Goal: Task Accomplishment & Management: Manage account settings

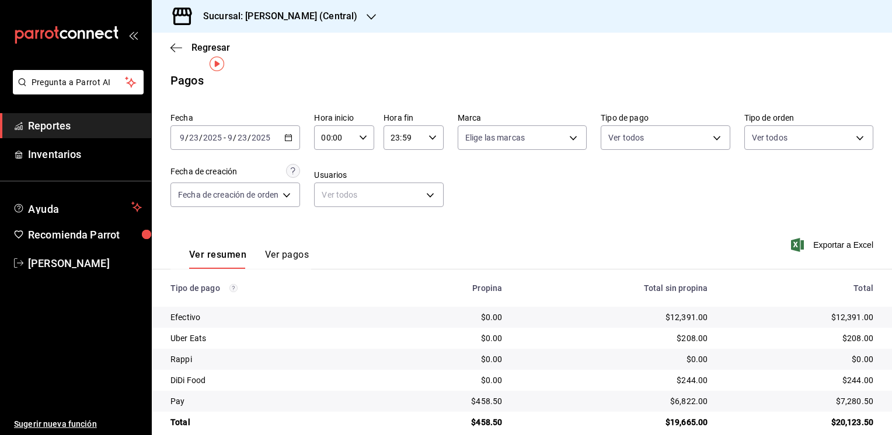
scroll to position [16, 0]
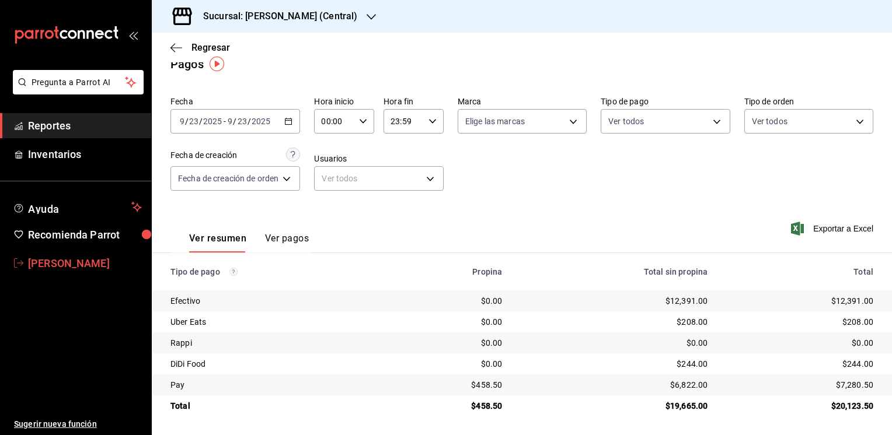
click at [83, 263] on span "[PERSON_NAME]" at bounding box center [85, 264] width 114 height 16
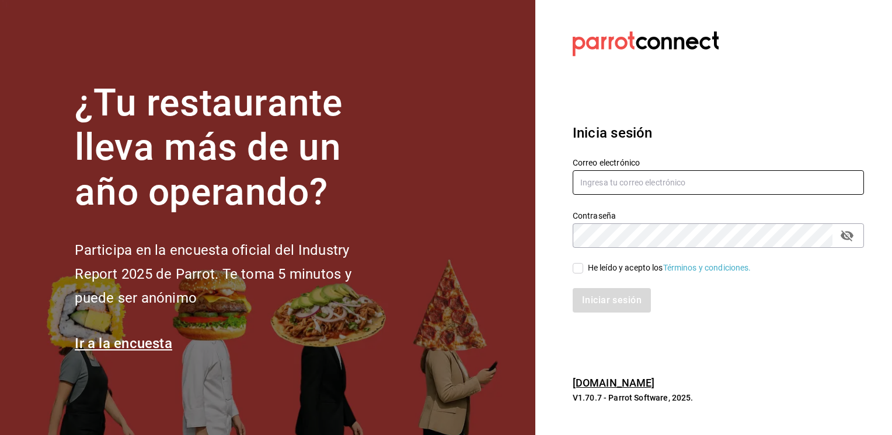
type input "jmario.caballero@hotmail.com"
click at [579, 267] on input "He leído y acepto los Términos y condiciones." at bounding box center [578, 268] width 11 height 11
checkbox input "true"
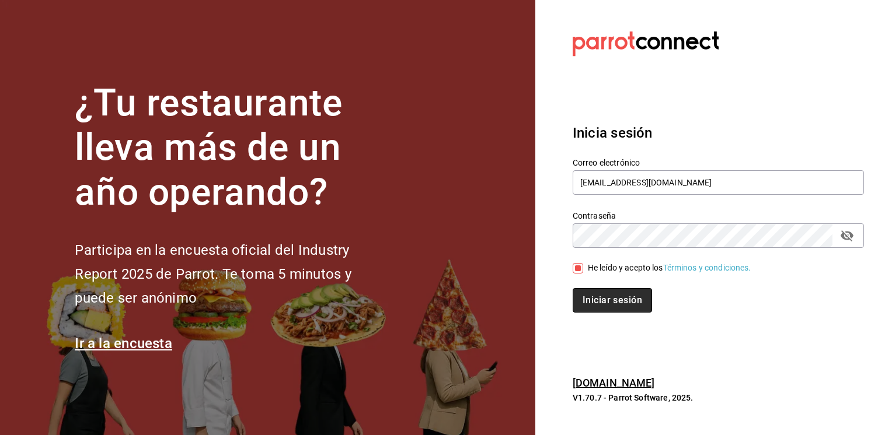
click at [612, 300] on button "Iniciar sesión" at bounding box center [612, 300] width 79 height 25
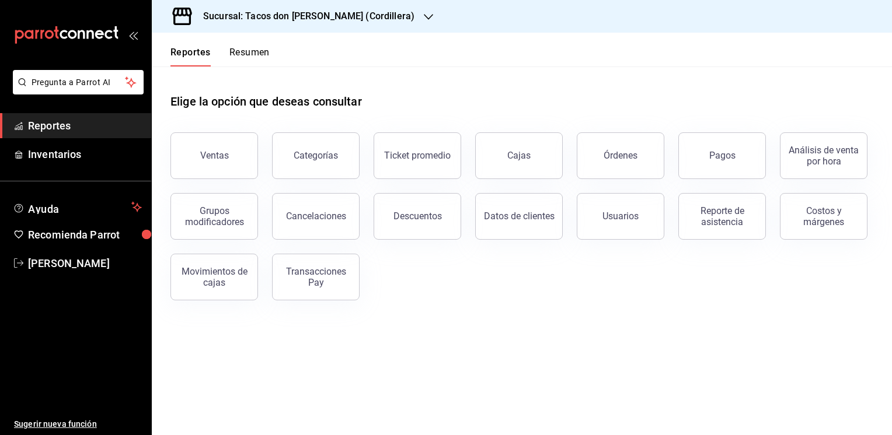
click at [424, 17] on icon "button" at bounding box center [428, 17] width 9 height 6
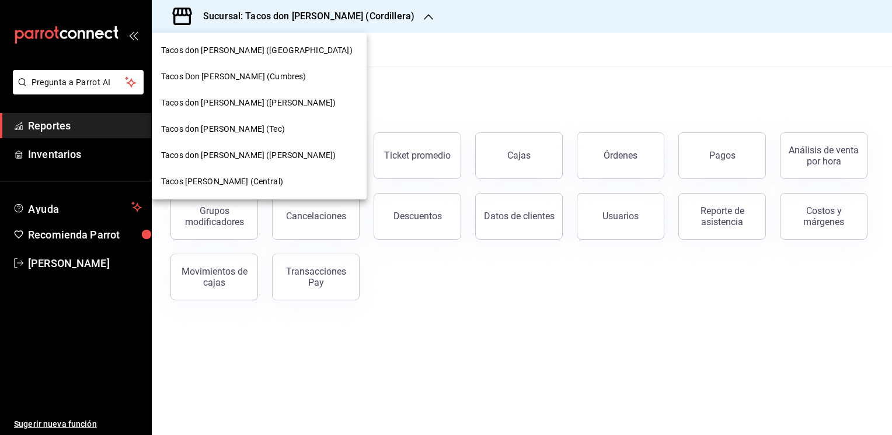
click at [212, 160] on span "Tacos don [PERSON_NAME] ([PERSON_NAME])" at bounding box center [248, 155] width 175 height 12
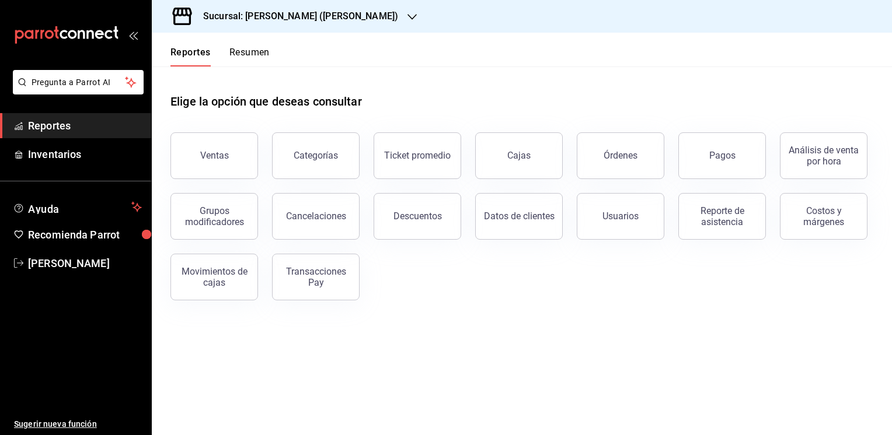
click at [262, 53] on button "Resumen" at bounding box center [249, 57] width 40 height 20
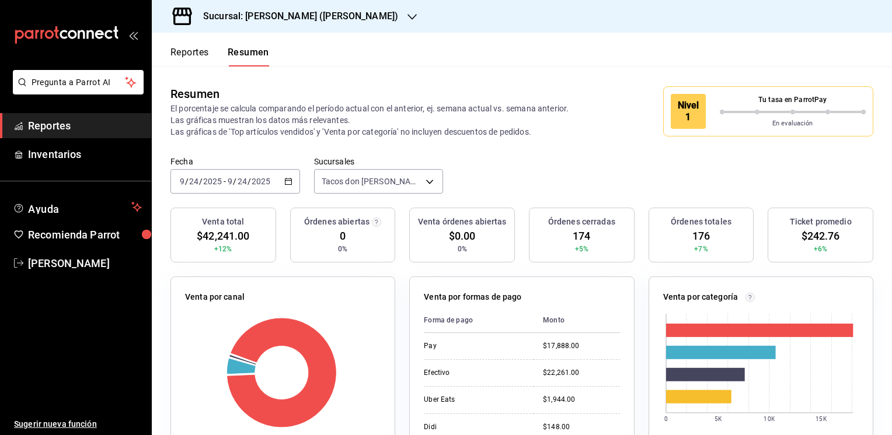
click at [184, 51] on button "Reportes" at bounding box center [189, 57] width 39 height 20
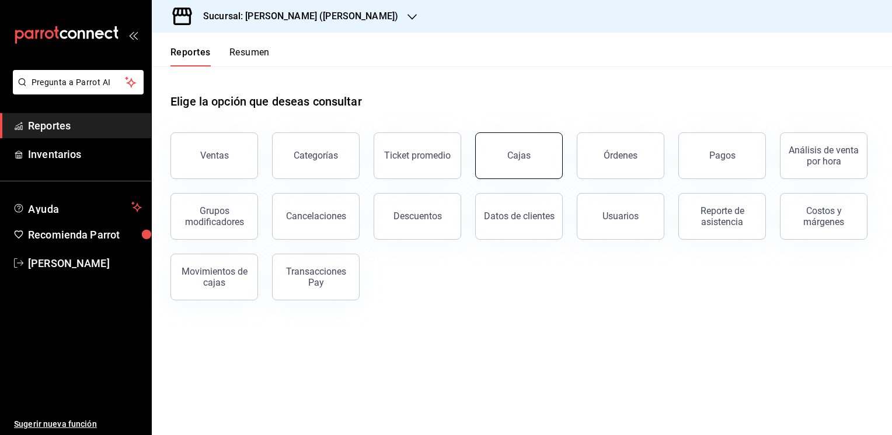
click at [527, 168] on link "Cajas" at bounding box center [519, 156] width 88 height 47
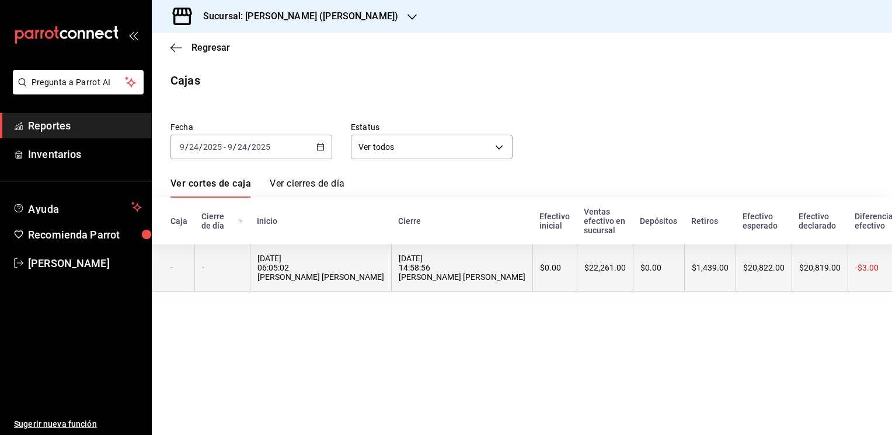
click at [577, 266] on th "$22,261.00" at bounding box center [605, 268] width 56 height 47
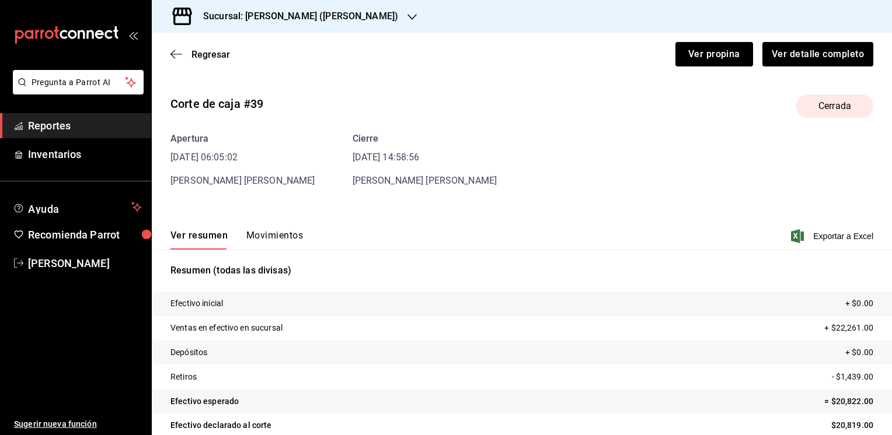
click at [271, 231] on button "Movimientos" at bounding box center [274, 240] width 57 height 20
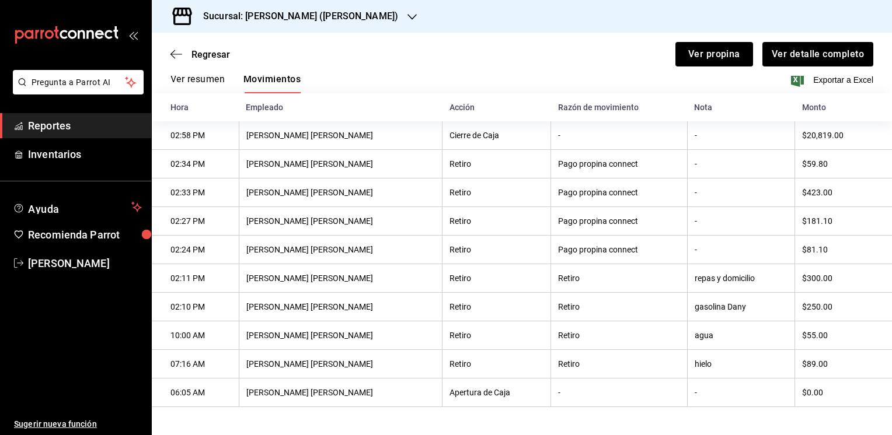
scroll to position [160, 0]
click at [878, 312] on th "$250.00" at bounding box center [843, 307] width 97 height 29
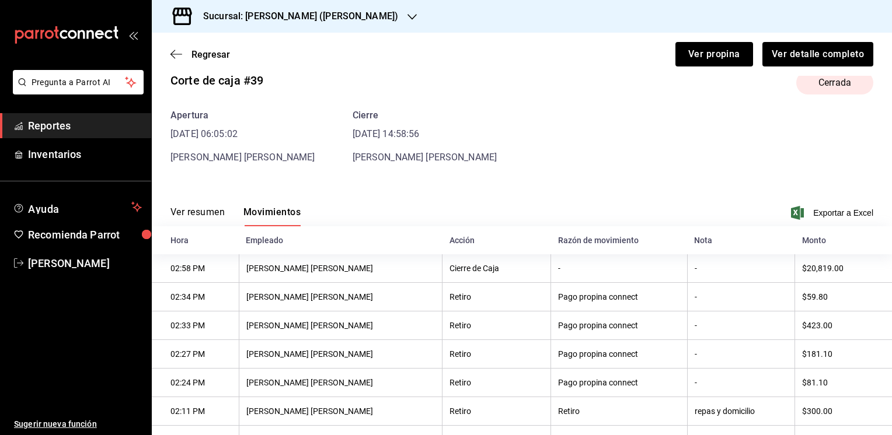
scroll to position [0, 0]
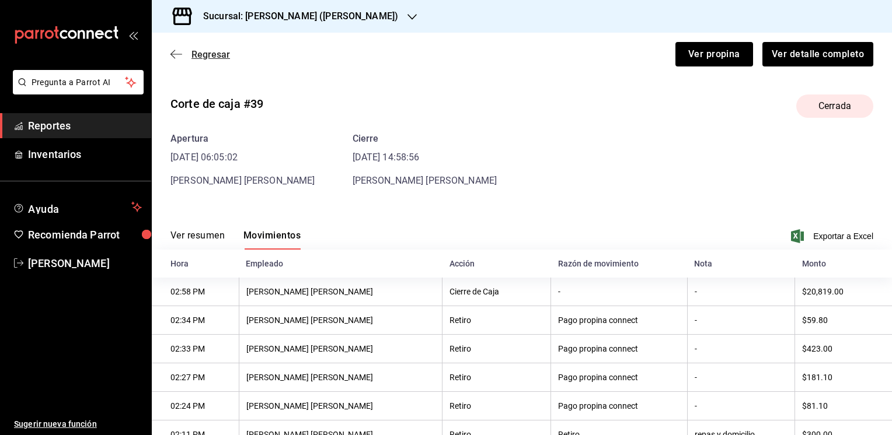
click at [184, 53] on span "Regresar" at bounding box center [200, 54] width 60 height 11
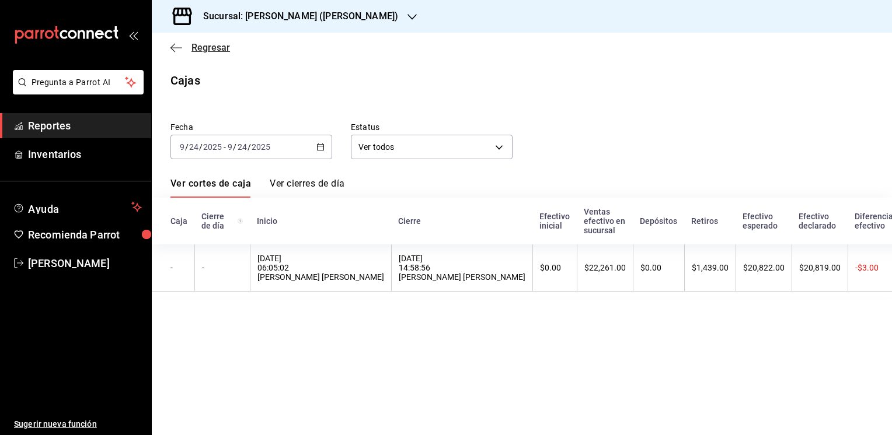
click at [211, 43] on span "Regresar" at bounding box center [210, 47] width 39 height 11
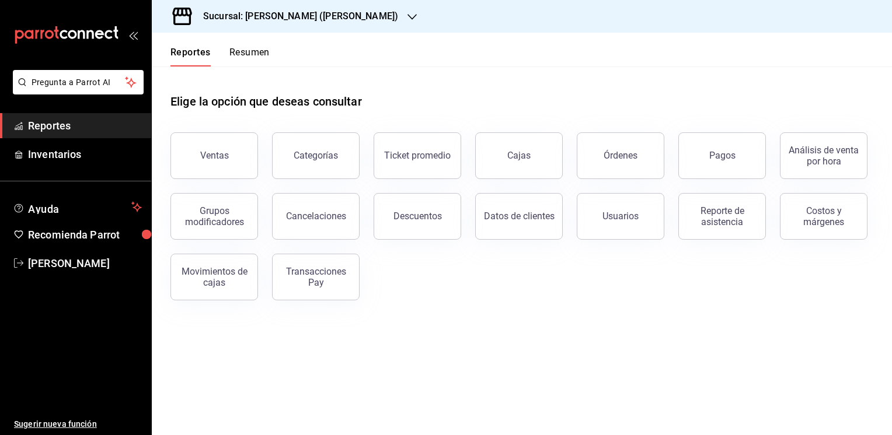
click at [407, 21] on icon "button" at bounding box center [411, 16] width 9 height 9
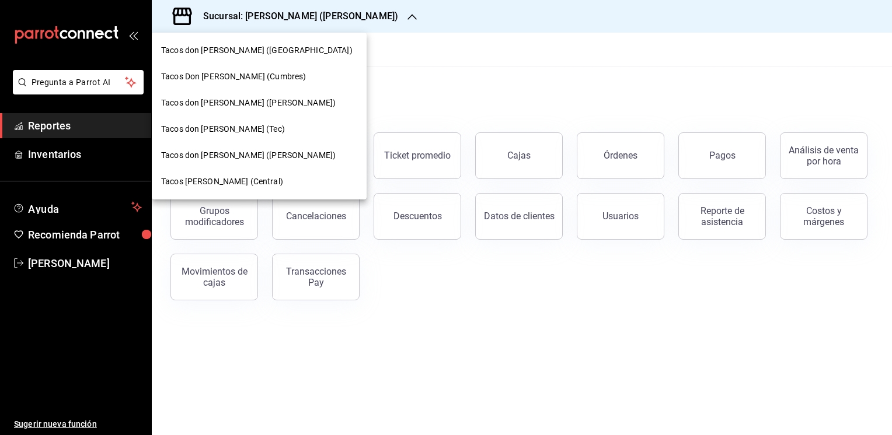
click at [219, 187] on span "Tacos [PERSON_NAME] (Central)" at bounding box center [222, 182] width 122 height 12
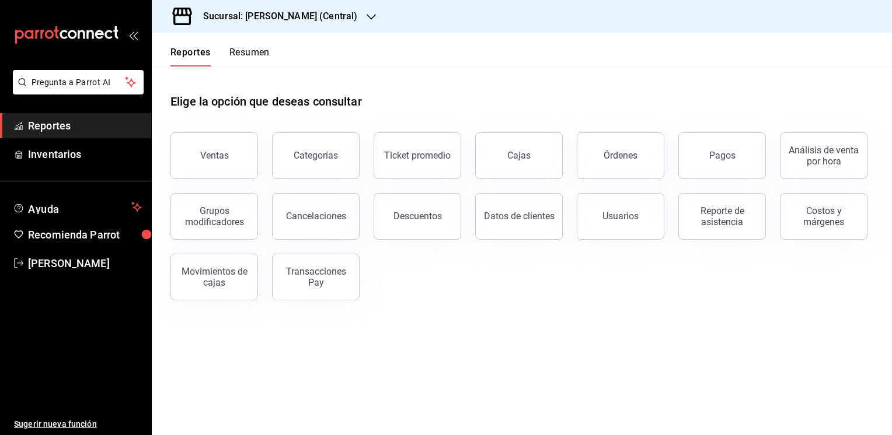
click at [253, 57] on button "Resumen" at bounding box center [249, 57] width 40 height 20
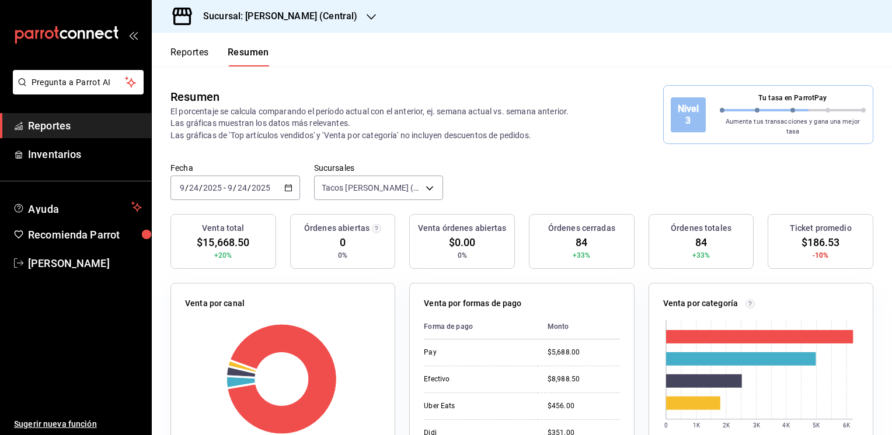
click at [191, 49] on button "Reportes" at bounding box center [189, 57] width 39 height 20
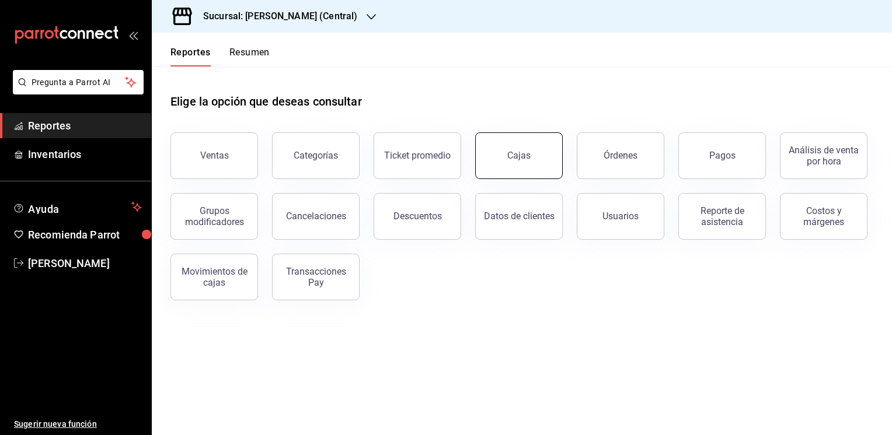
click at [520, 153] on div "Cajas" at bounding box center [519, 156] width 24 height 14
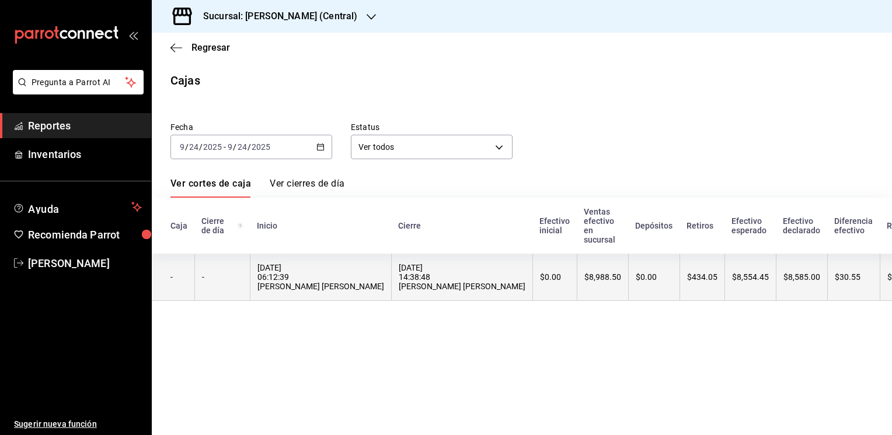
click at [540, 282] on div "$0.00" at bounding box center [555, 277] width 30 height 9
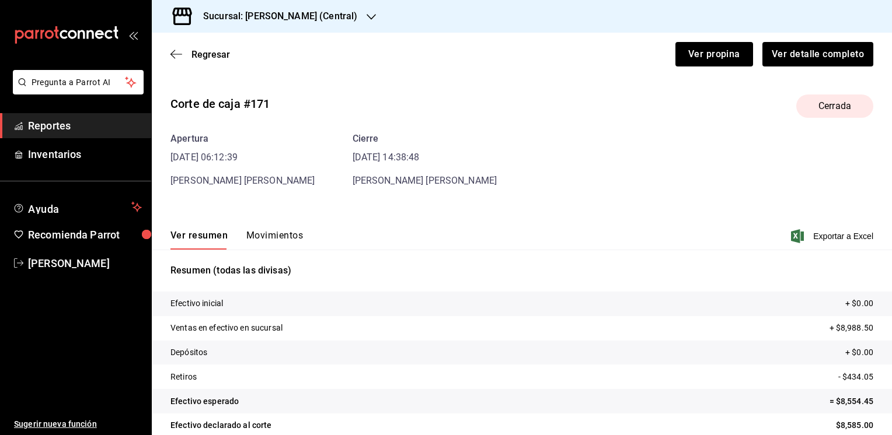
click at [279, 236] on button "Movimientos" at bounding box center [274, 240] width 57 height 20
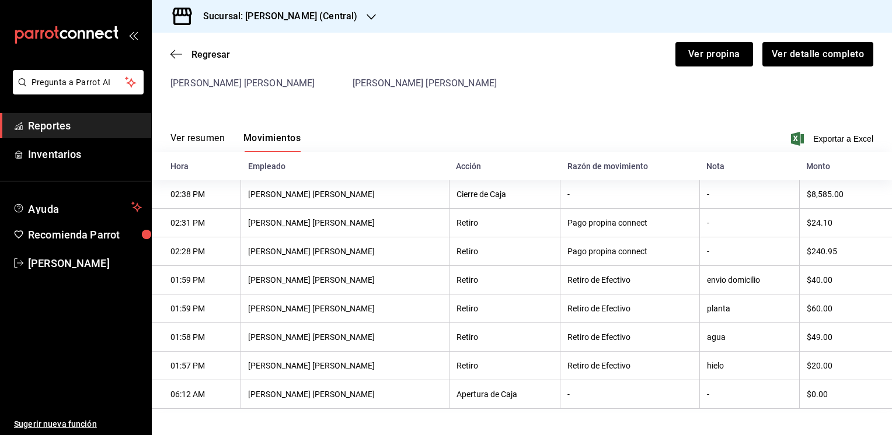
scroll to position [102, 0]
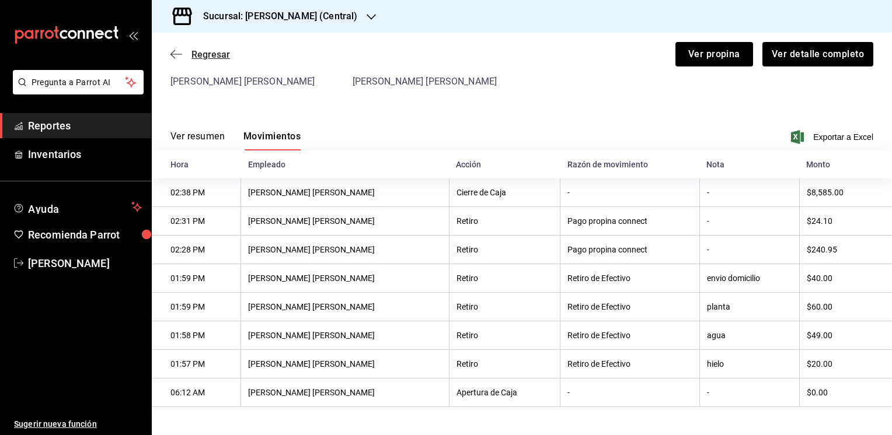
click at [182, 54] on span "Regresar" at bounding box center [200, 54] width 60 height 11
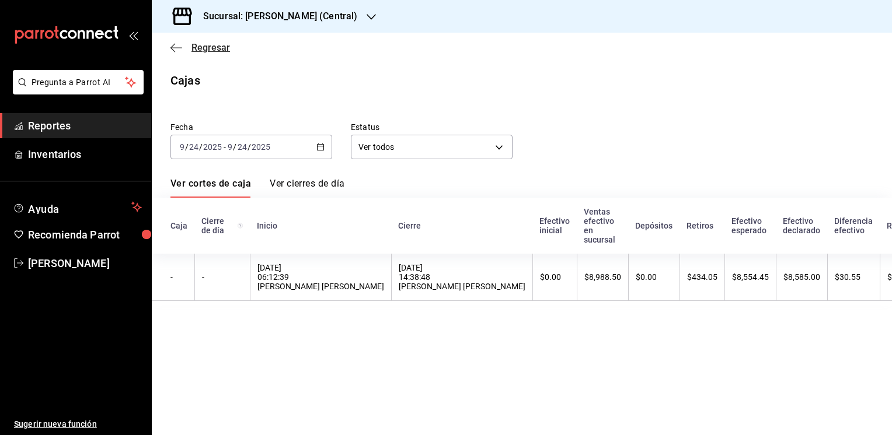
click at [215, 47] on span "Regresar" at bounding box center [210, 47] width 39 height 11
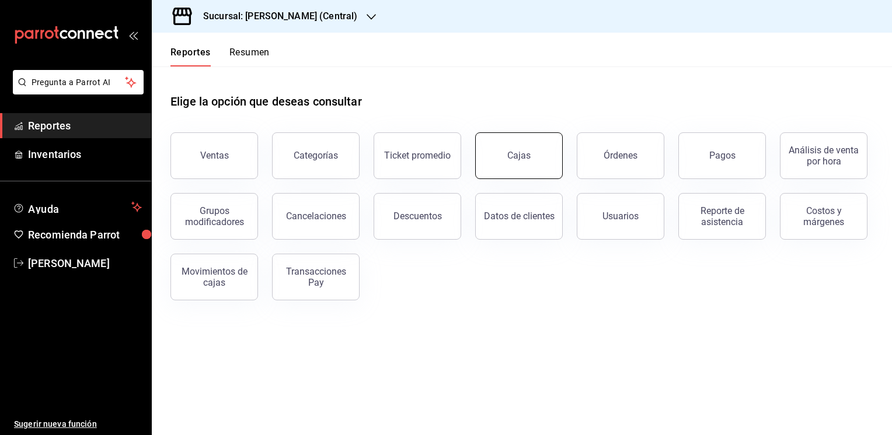
click at [507, 154] on link "Cajas" at bounding box center [519, 156] width 88 height 47
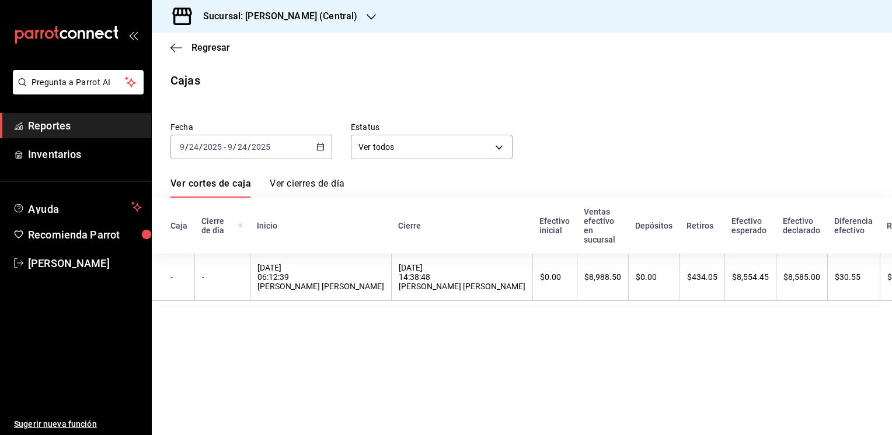
click at [372, 13] on icon "button" at bounding box center [371, 16] width 9 height 9
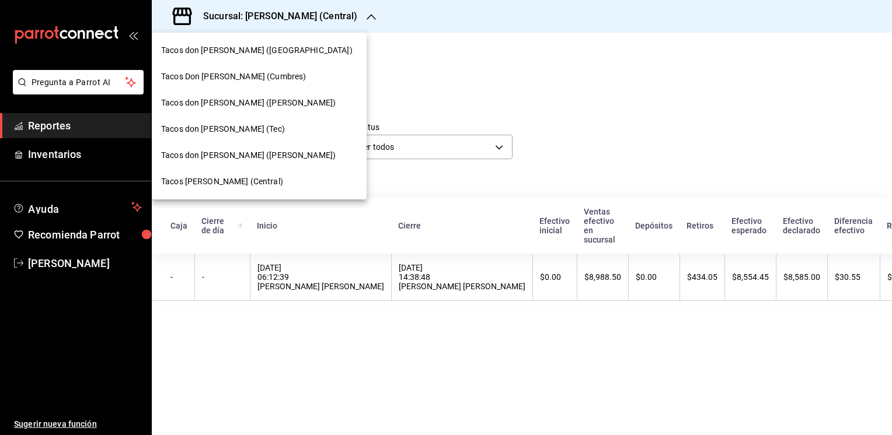
click at [224, 133] on span "Tacos don [PERSON_NAME] (Tec)" at bounding box center [223, 129] width 124 height 12
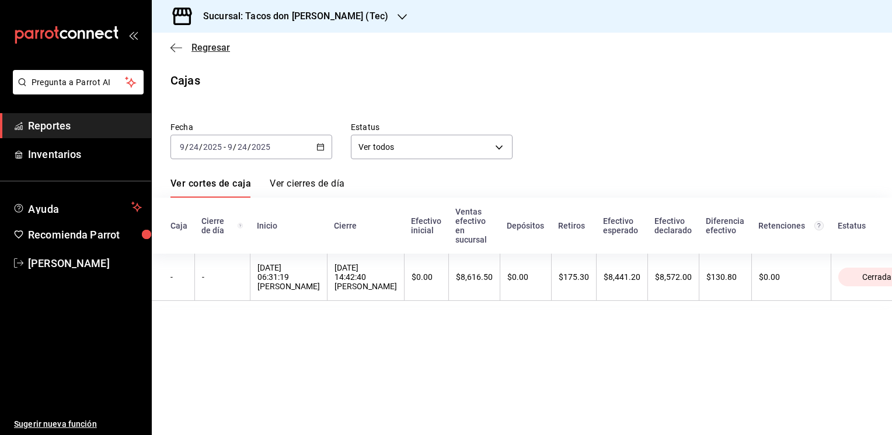
click at [211, 45] on span "Regresar" at bounding box center [210, 47] width 39 height 11
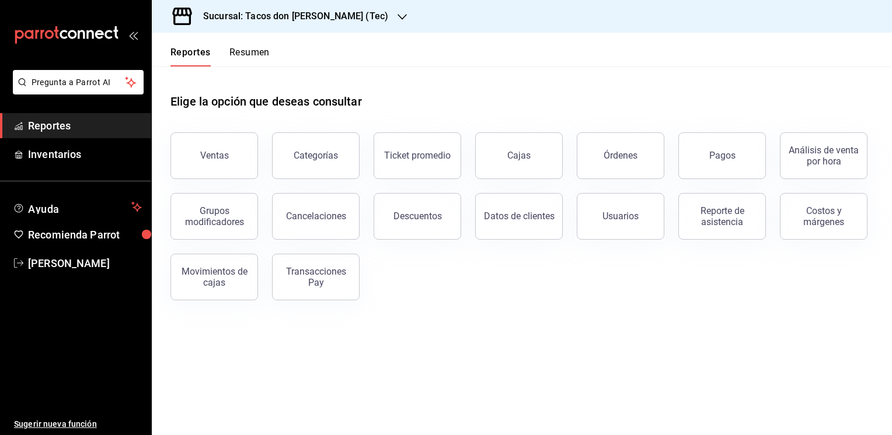
click at [253, 53] on button "Resumen" at bounding box center [249, 57] width 40 height 20
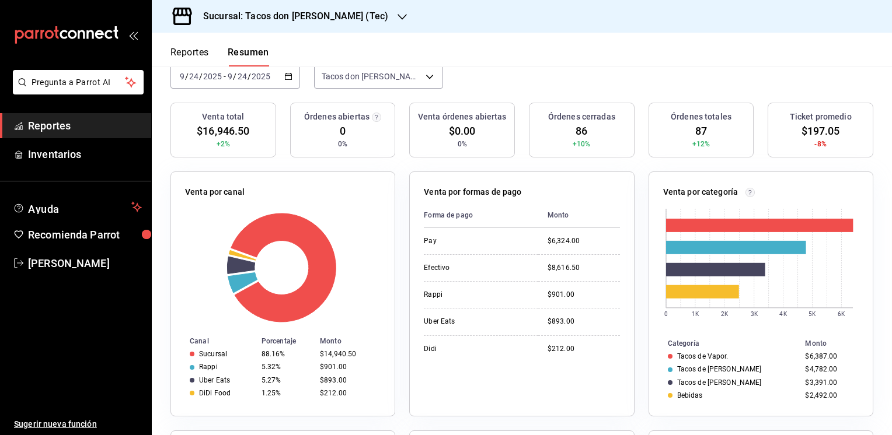
scroll to position [83, 0]
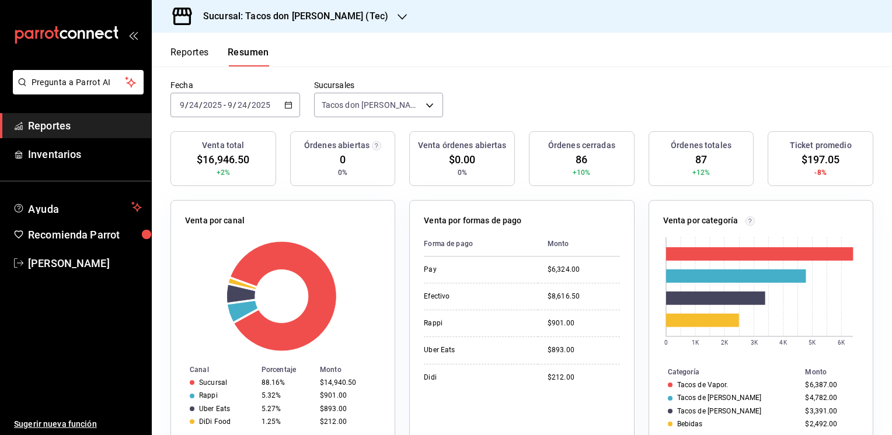
click at [200, 55] on button "Reportes" at bounding box center [189, 57] width 39 height 20
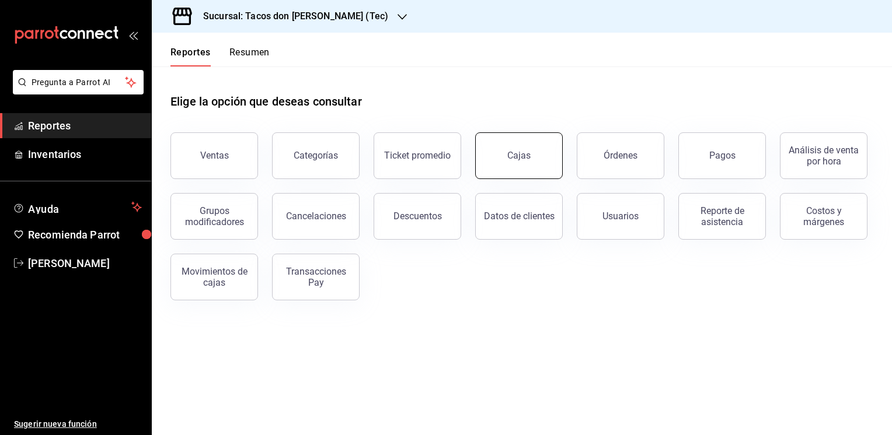
click at [519, 141] on link "Cajas" at bounding box center [519, 156] width 88 height 47
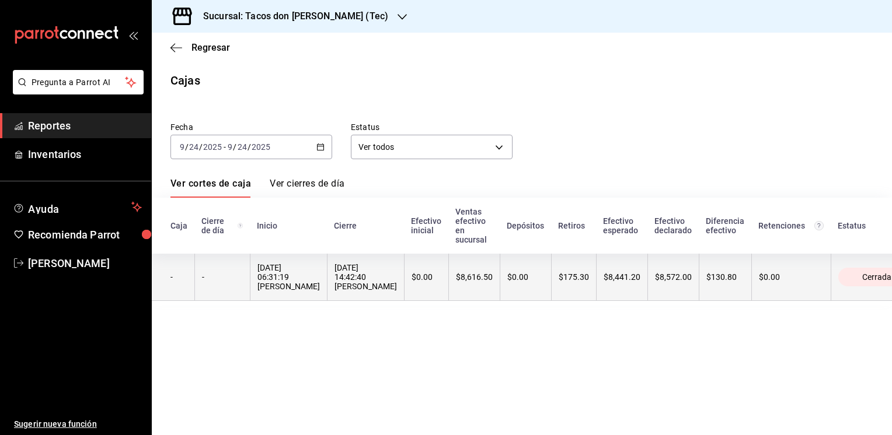
click at [596, 287] on th "$175.30" at bounding box center [573, 277] width 45 height 47
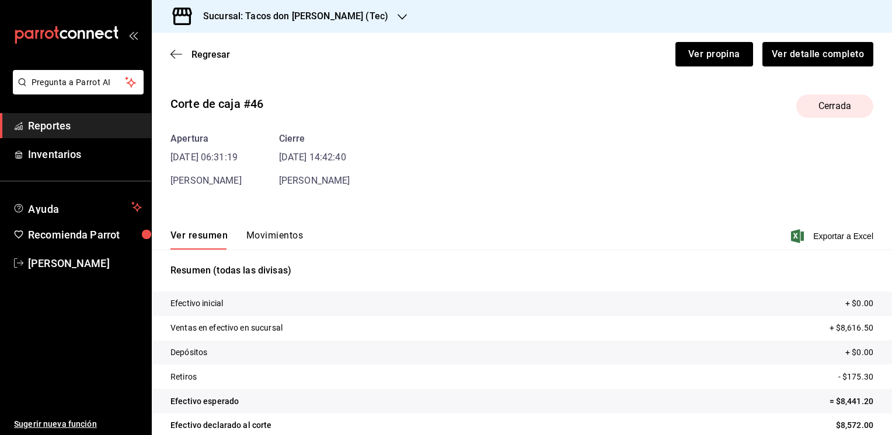
click at [275, 230] on button "Movimientos" at bounding box center [274, 240] width 57 height 20
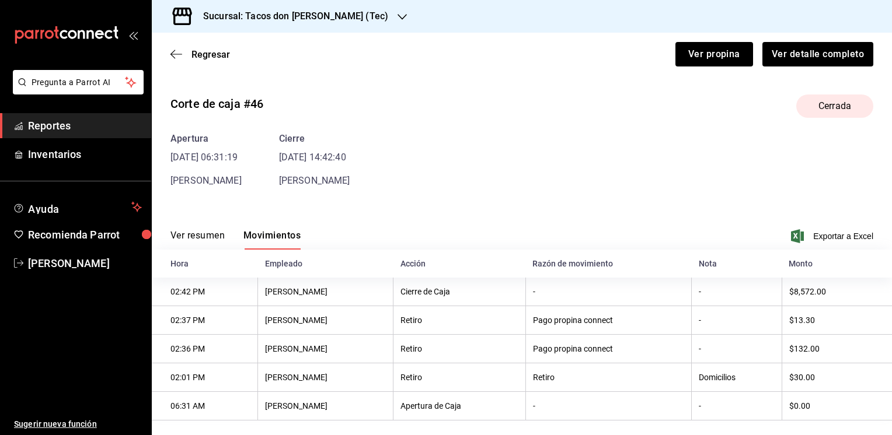
scroll to position [15, 0]
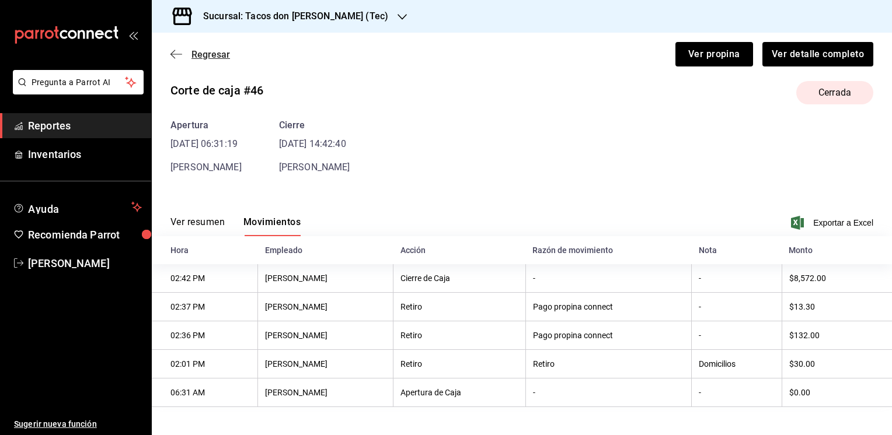
click at [205, 57] on span "Regresar" at bounding box center [210, 54] width 39 height 11
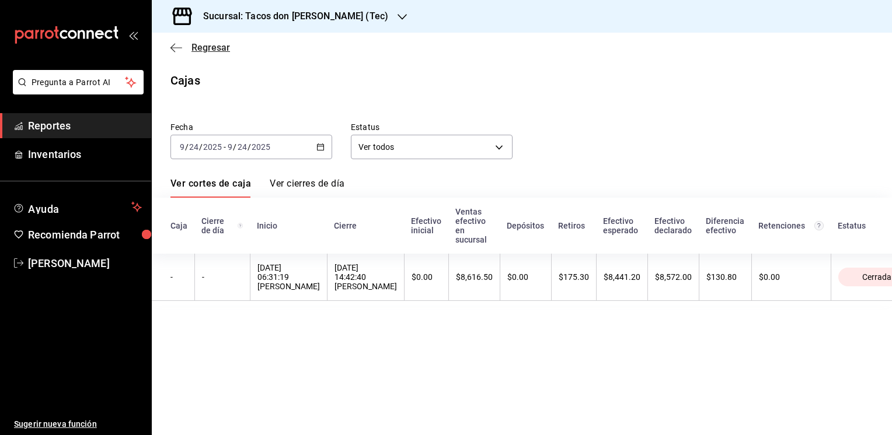
click at [197, 48] on span "Regresar" at bounding box center [210, 47] width 39 height 11
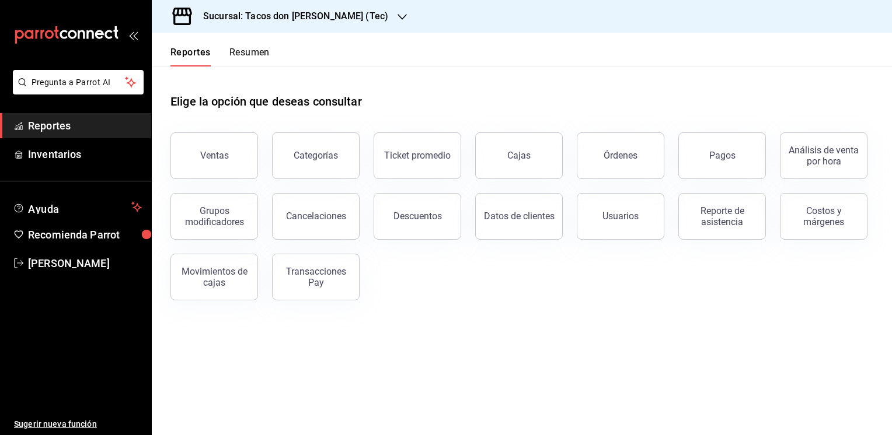
click at [243, 55] on button "Resumen" at bounding box center [249, 57] width 40 height 20
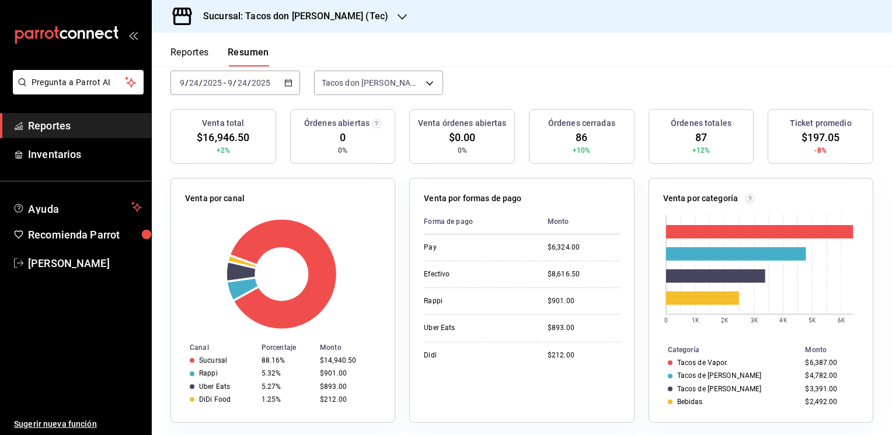
scroll to position [140, 0]
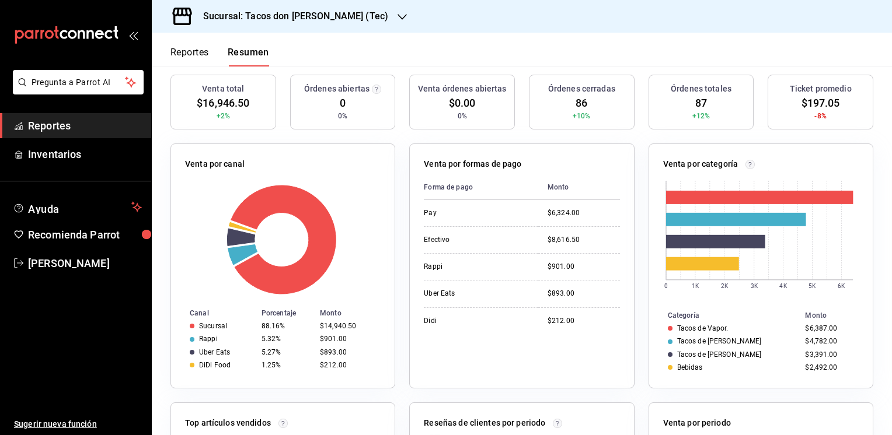
click at [191, 51] on button "Reportes" at bounding box center [189, 57] width 39 height 20
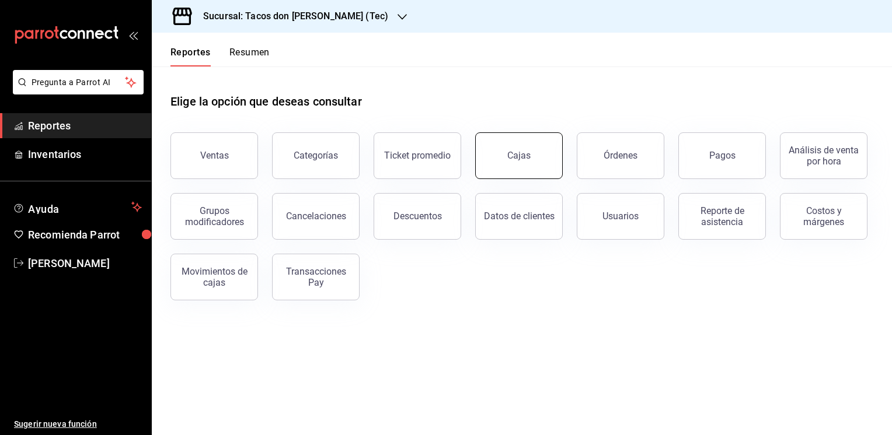
click at [532, 169] on link "Cajas" at bounding box center [519, 156] width 88 height 47
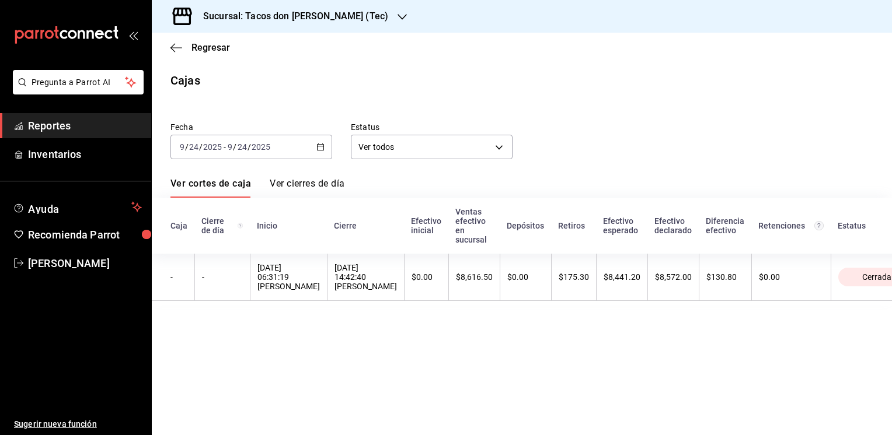
click at [398, 18] on icon "button" at bounding box center [402, 17] width 9 height 6
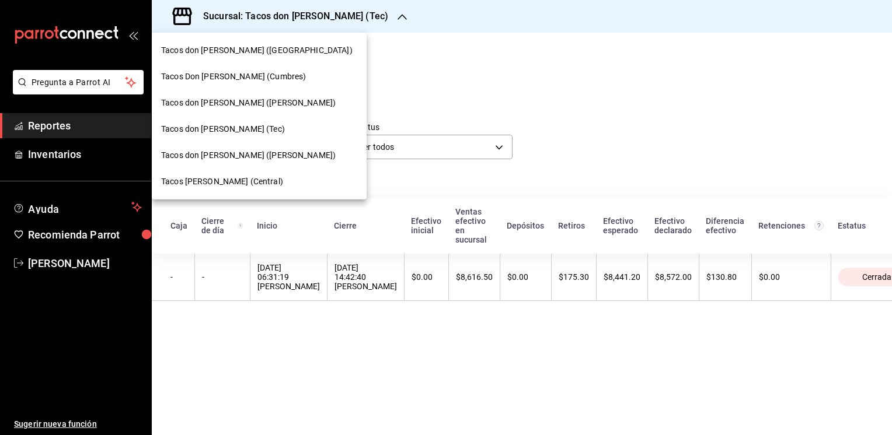
click at [247, 50] on span "Tacos don [PERSON_NAME] ([GEOGRAPHIC_DATA])" at bounding box center [256, 50] width 191 height 12
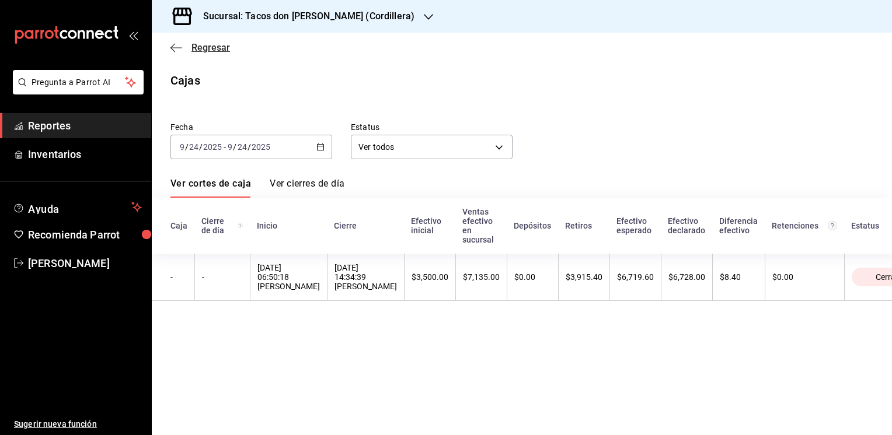
click at [210, 46] on span "Regresar" at bounding box center [210, 47] width 39 height 11
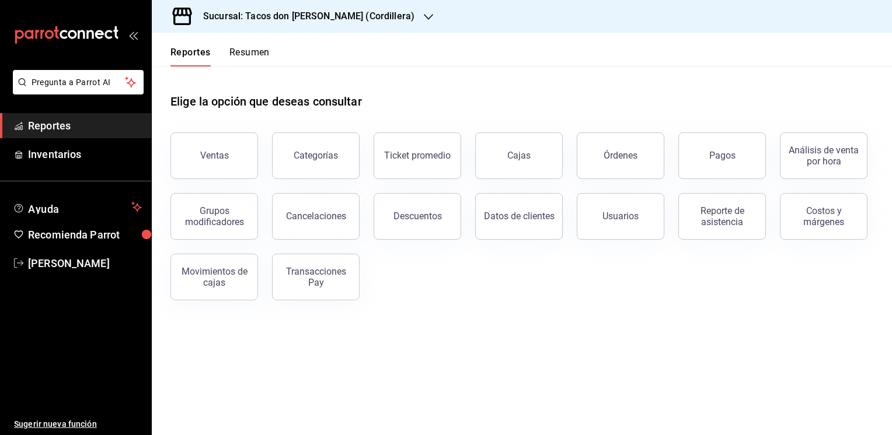
click at [262, 50] on button "Resumen" at bounding box center [249, 57] width 40 height 20
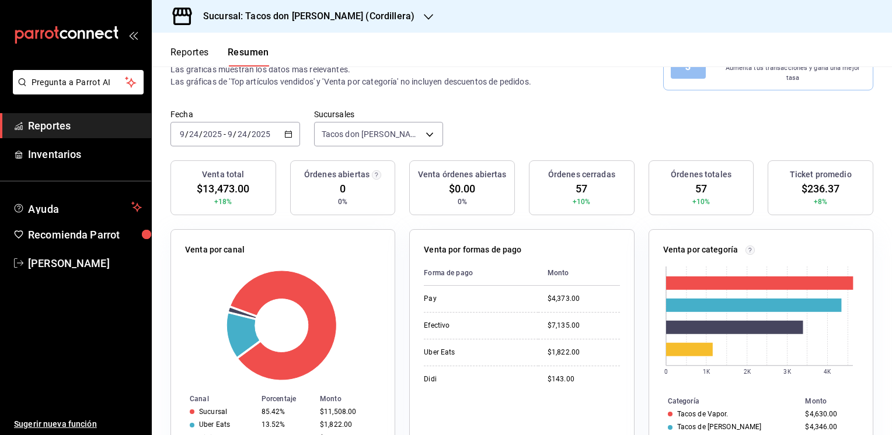
scroll to position [107, 0]
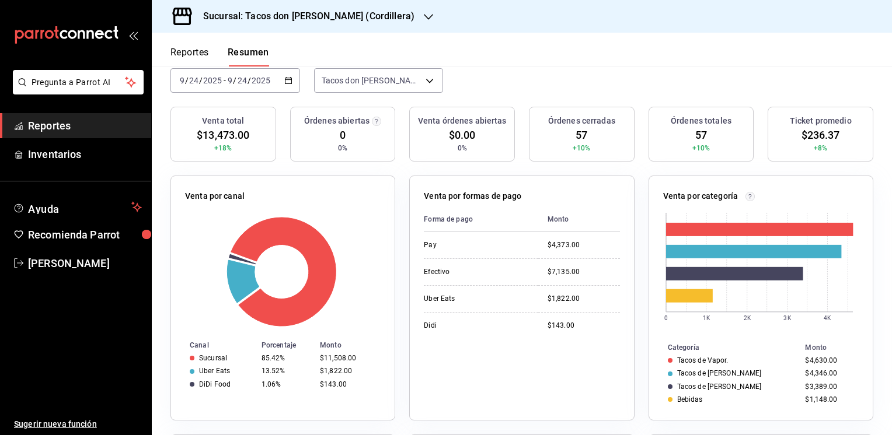
click at [195, 48] on button "Reportes" at bounding box center [189, 57] width 39 height 20
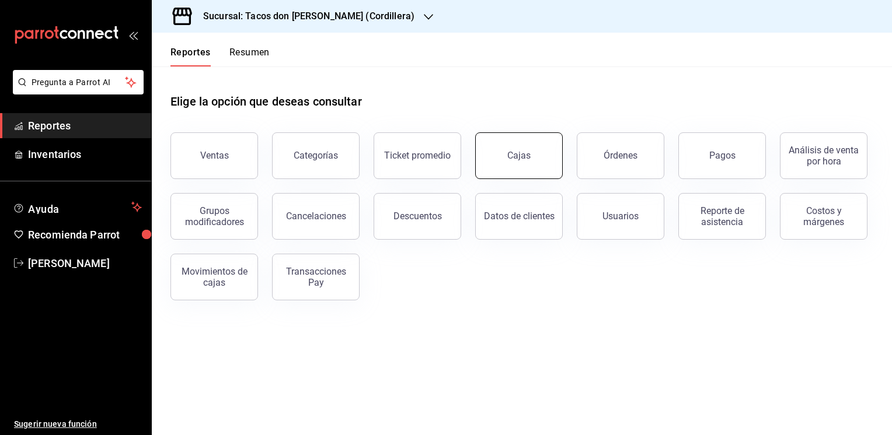
click at [531, 154] on link "Cajas" at bounding box center [519, 156] width 88 height 47
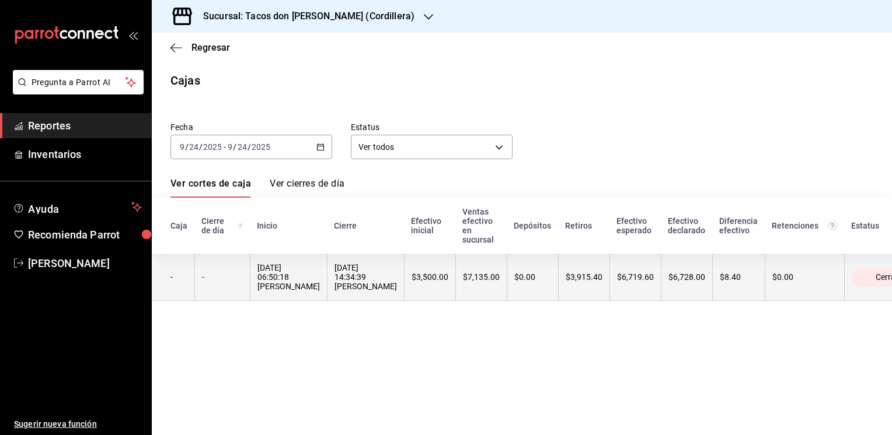
click at [515, 282] on div "$0.00" at bounding box center [532, 277] width 37 height 9
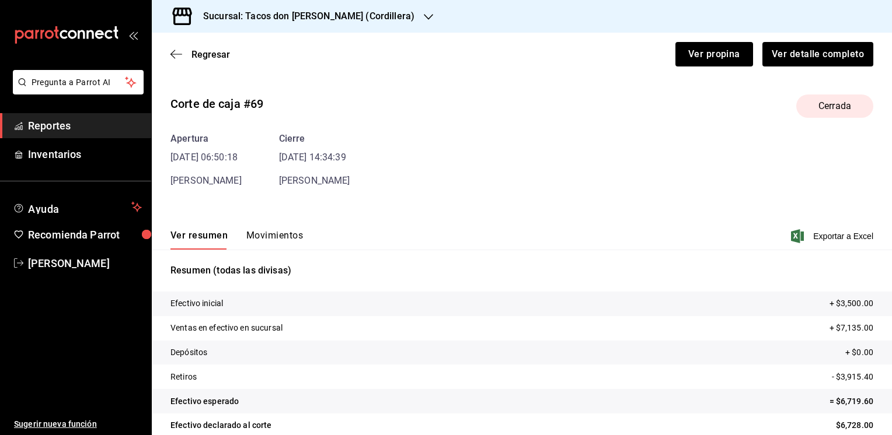
click at [267, 231] on button "Movimientos" at bounding box center [274, 240] width 57 height 20
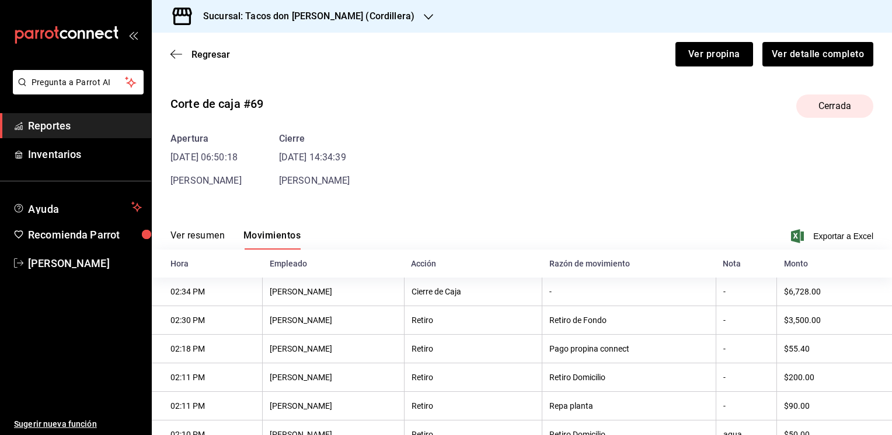
scroll to position [102, 0]
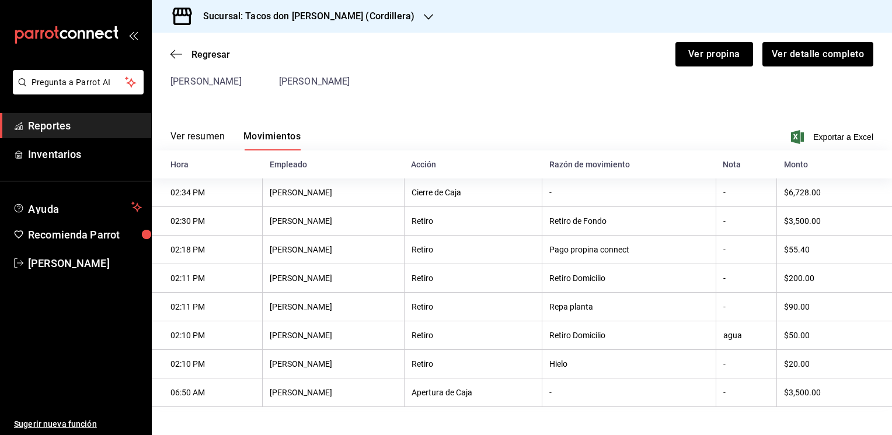
click at [208, 132] on button "Ver resumen" at bounding box center [197, 141] width 54 height 20
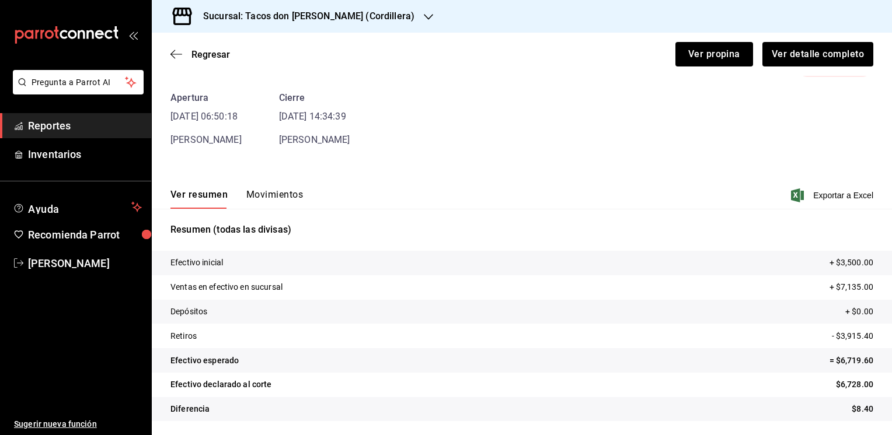
scroll to position [41, 0]
click at [199, 53] on span "Regresar" at bounding box center [210, 54] width 39 height 11
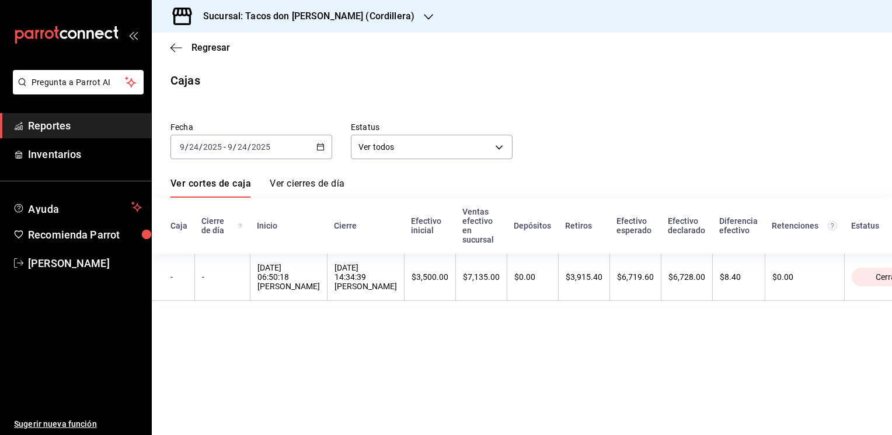
click at [424, 17] on icon "button" at bounding box center [428, 17] width 9 height 6
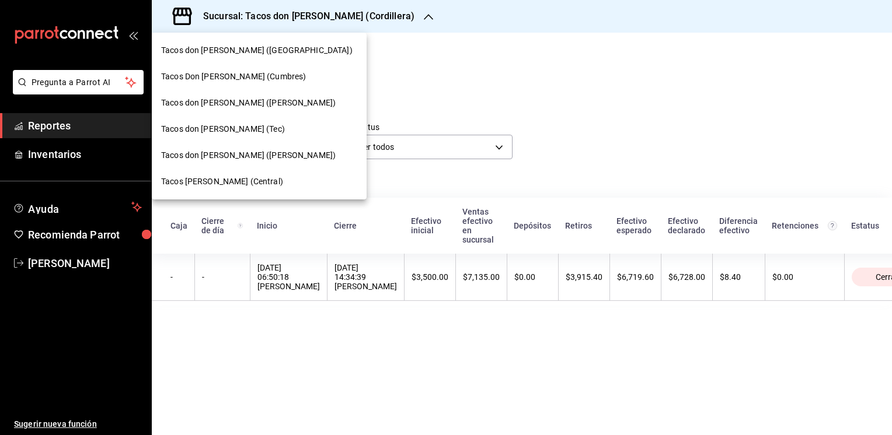
click at [257, 77] on span "Tacos Don [PERSON_NAME] (Cumbres)" at bounding box center [233, 77] width 145 height 12
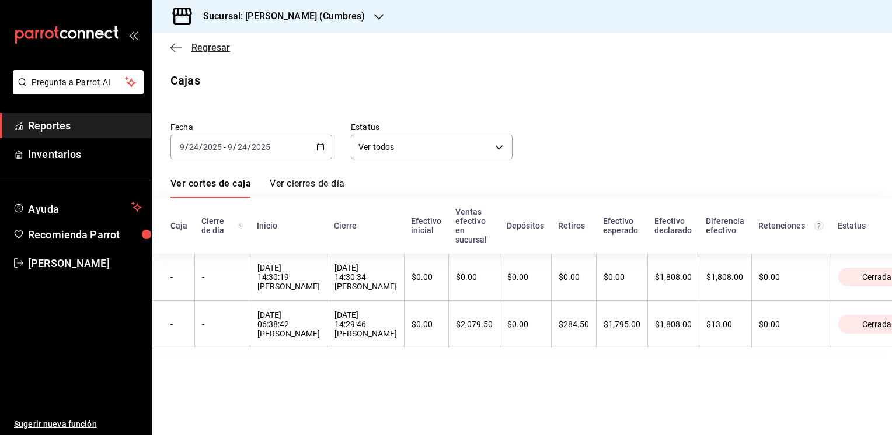
click at [212, 49] on span "Regresar" at bounding box center [210, 47] width 39 height 11
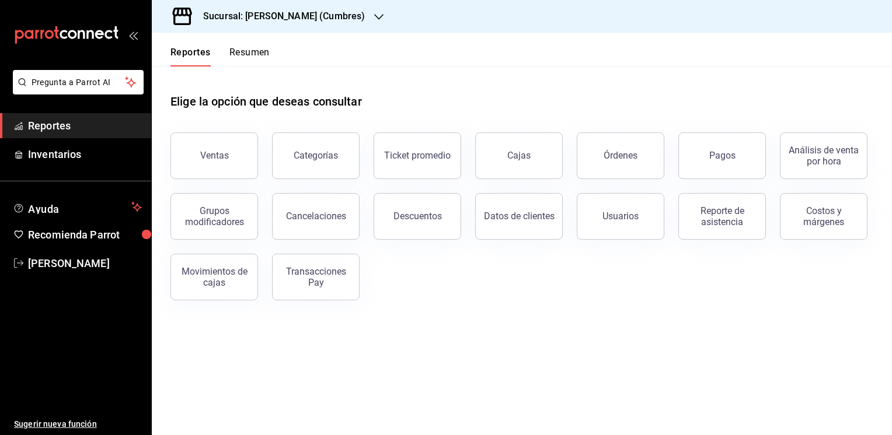
click at [259, 53] on button "Resumen" at bounding box center [249, 57] width 40 height 20
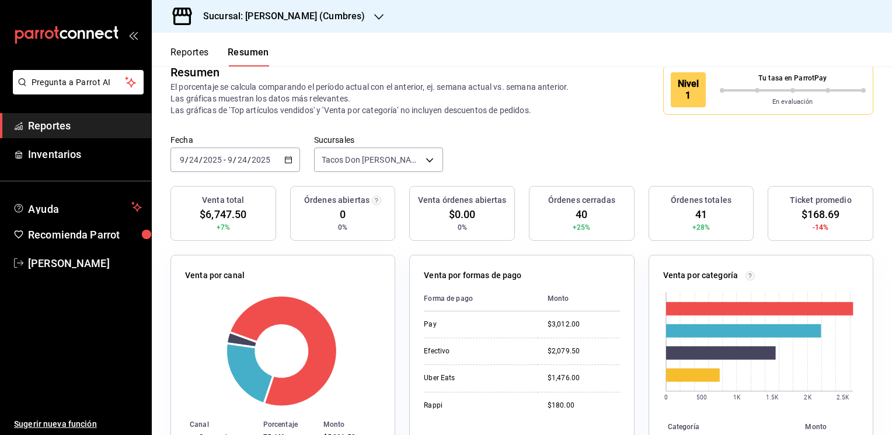
scroll to position [19, 0]
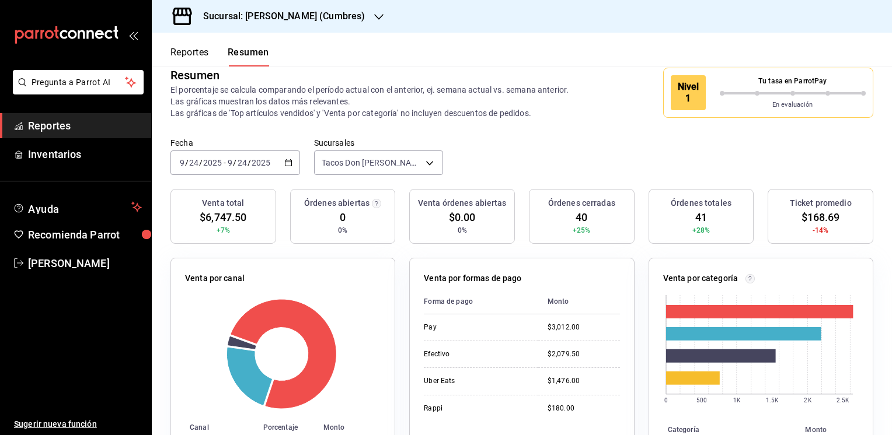
click at [186, 52] on button "Reportes" at bounding box center [189, 57] width 39 height 20
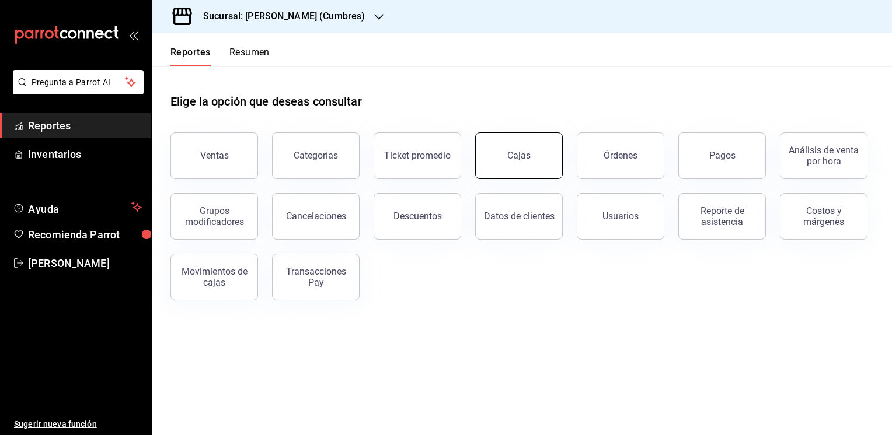
click at [506, 156] on link "Cajas" at bounding box center [519, 156] width 88 height 47
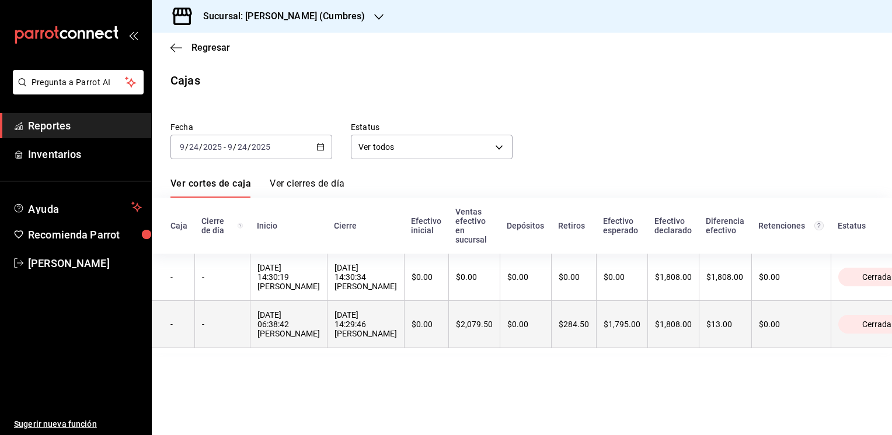
click at [500, 316] on th "$2,079.50" at bounding box center [473, 324] width 51 height 47
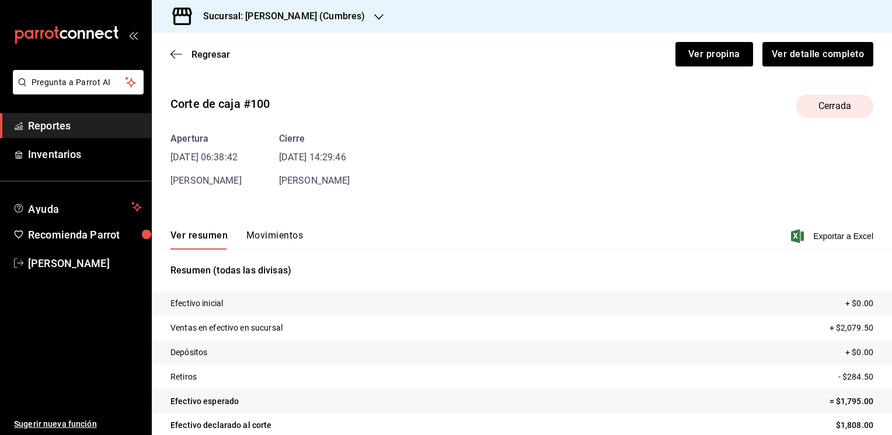
click at [287, 235] on button "Movimientos" at bounding box center [274, 240] width 57 height 20
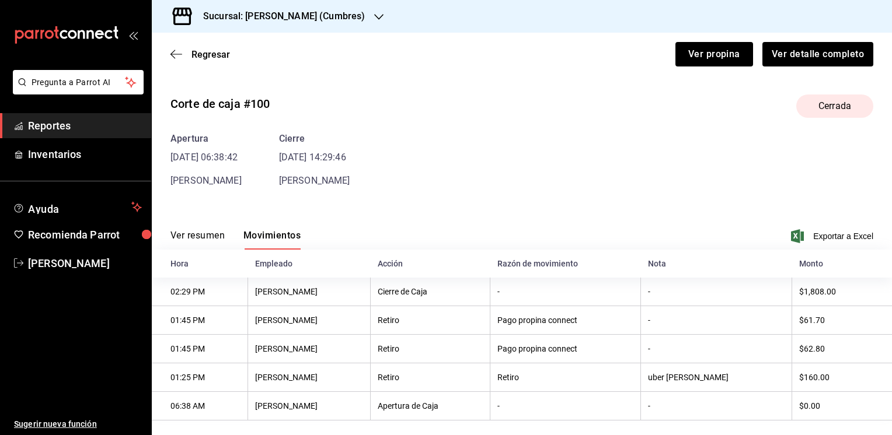
scroll to position [15, 0]
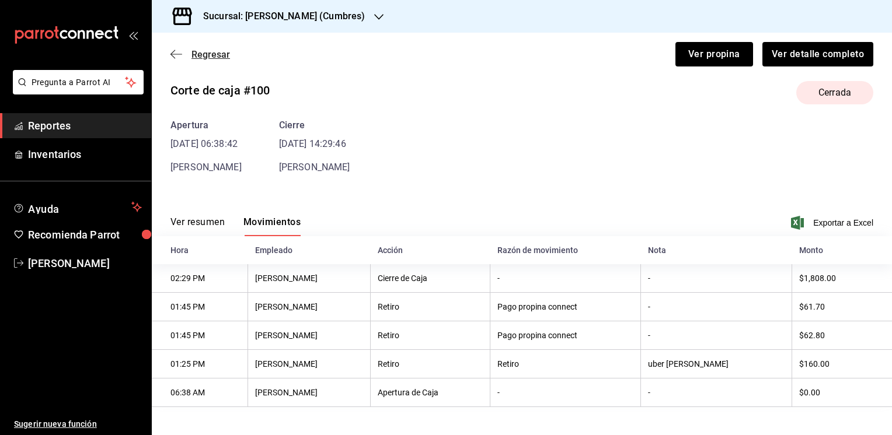
click at [210, 55] on span "Regresar" at bounding box center [210, 54] width 39 height 11
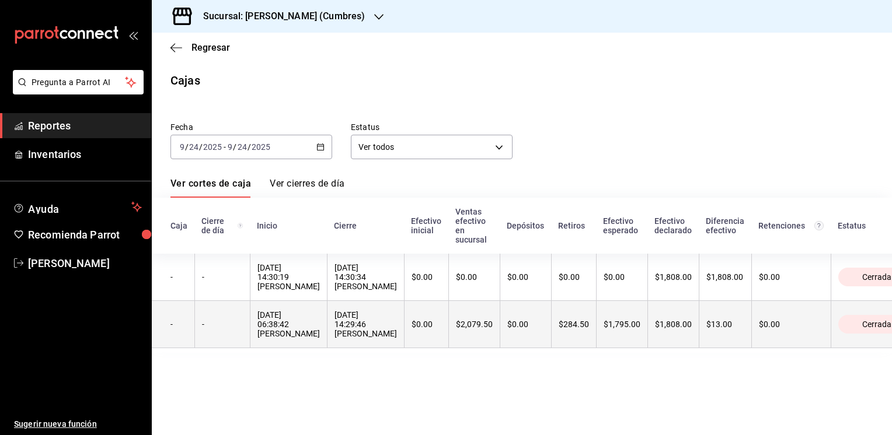
click at [596, 321] on th "$284.50" at bounding box center [573, 324] width 45 height 47
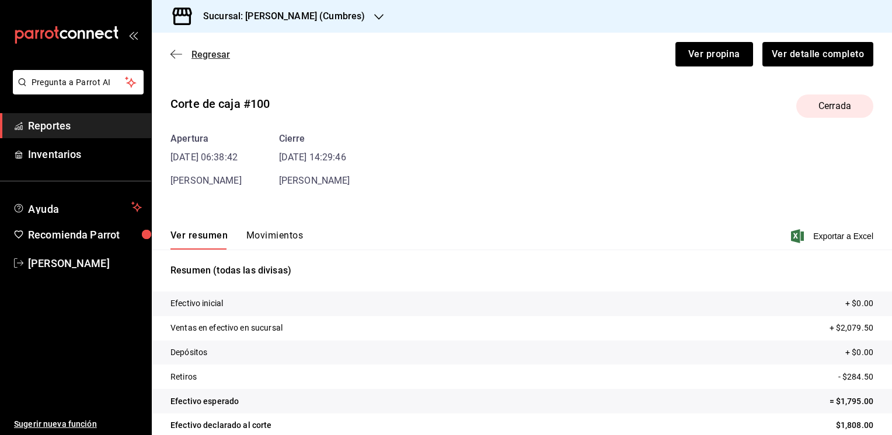
click at [212, 54] on span "Regresar" at bounding box center [210, 54] width 39 height 11
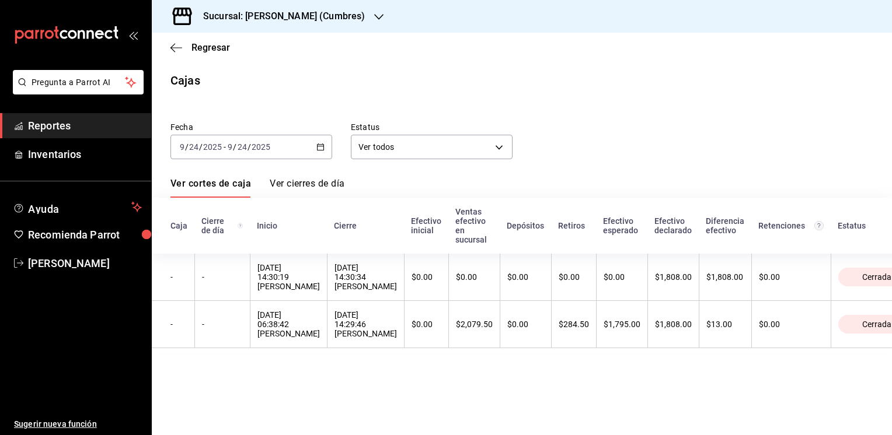
click at [376, 14] on icon "button" at bounding box center [378, 16] width 9 height 9
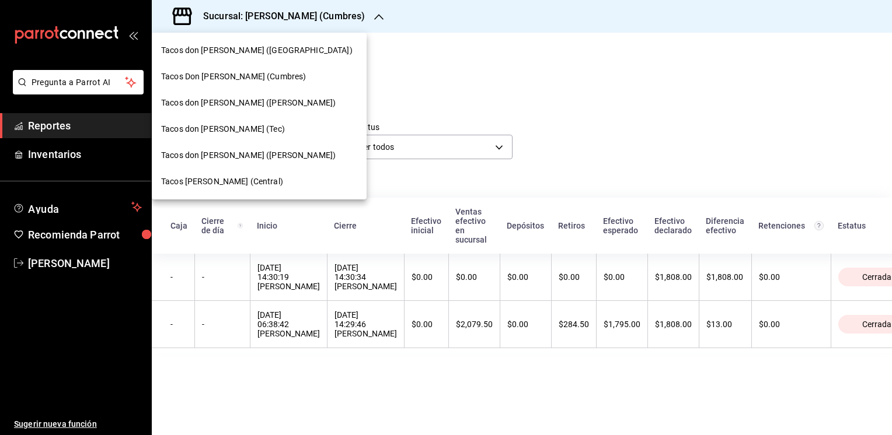
click at [240, 99] on span "Tacos don [PERSON_NAME] ([PERSON_NAME])" at bounding box center [248, 103] width 175 height 12
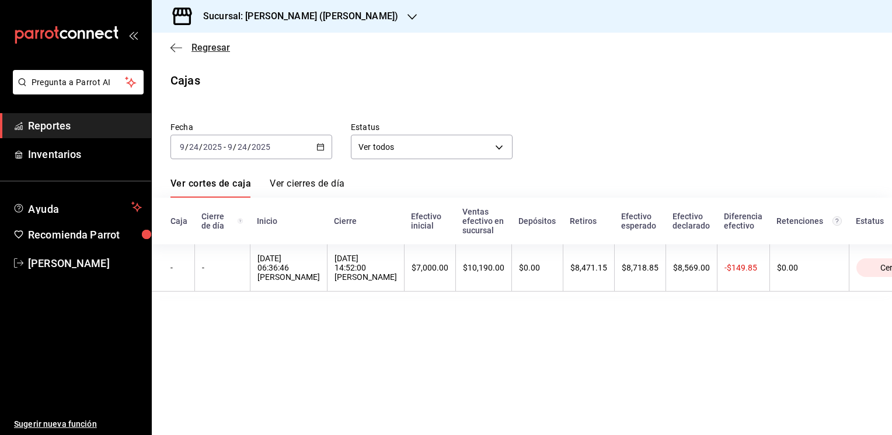
click at [208, 48] on span "Regresar" at bounding box center [210, 47] width 39 height 11
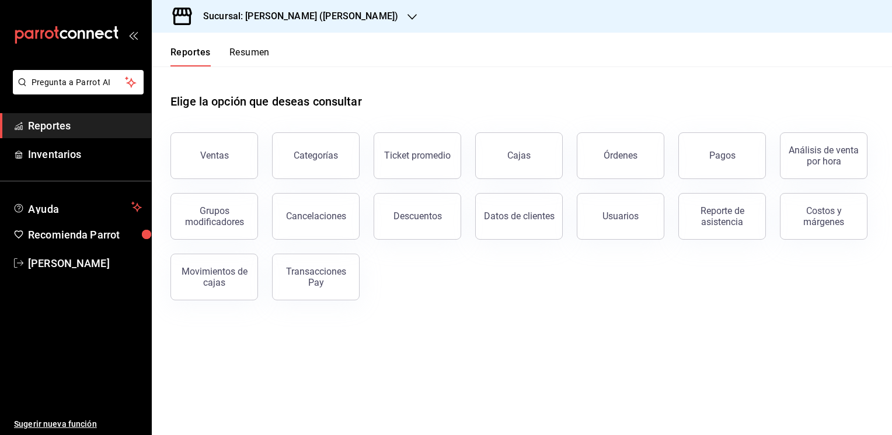
click at [245, 53] on button "Resumen" at bounding box center [249, 57] width 40 height 20
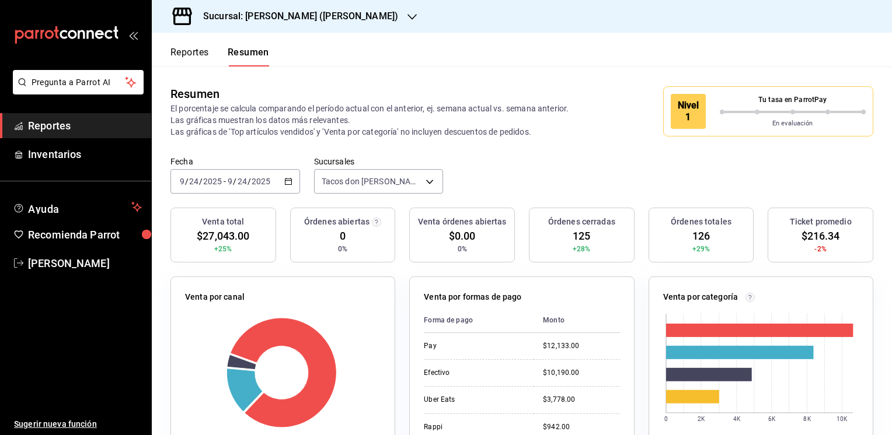
click at [189, 48] on button "Reportes" at bounding box center [189, 57] width 39 height 20
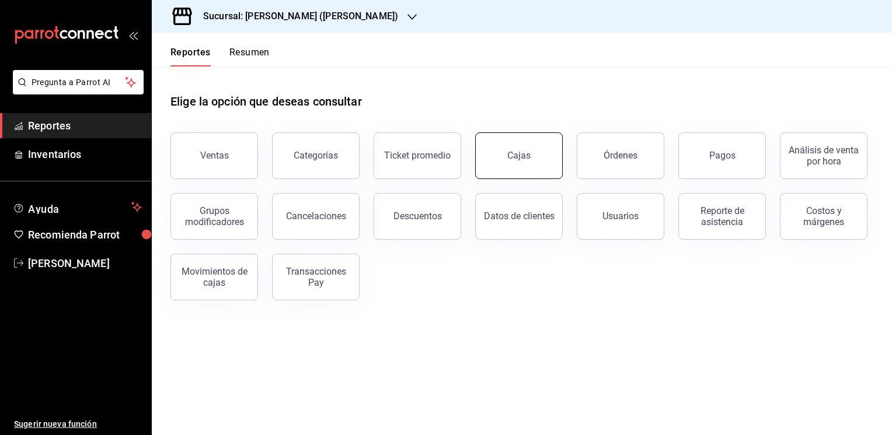
click at [520, 148] on link "Cajas" at bounding box center [519, 156] width 88 height 47
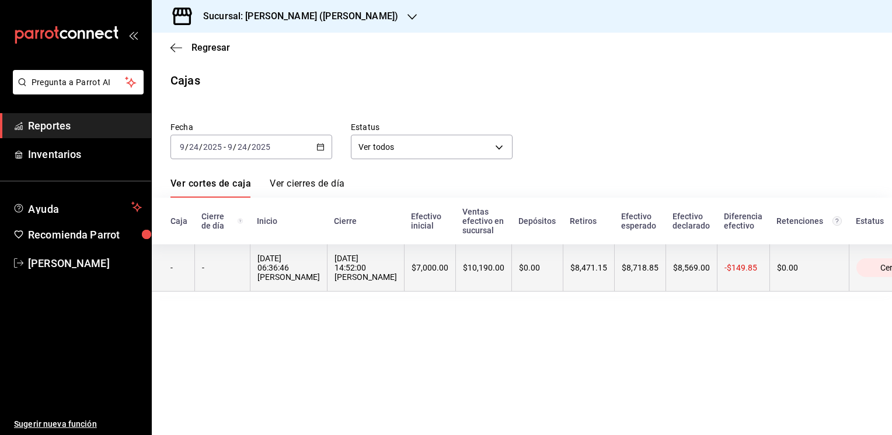
click at [622, 270] on div "$8,718.85" at bounding box center [640, 267] width 37 height 9
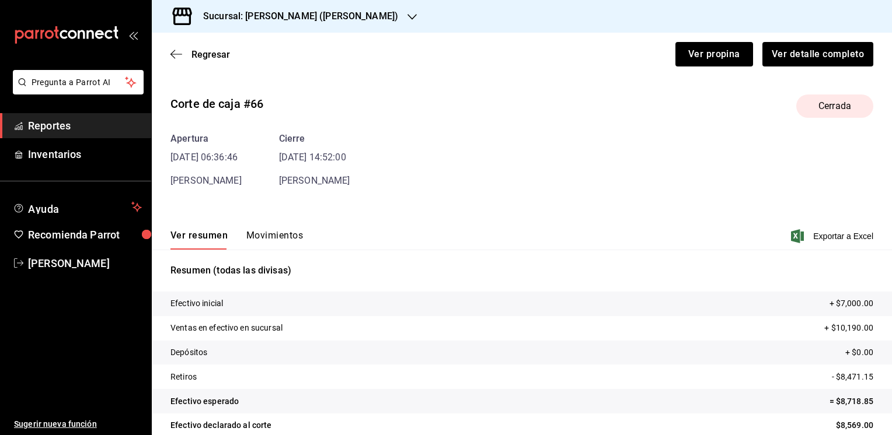
click at [281, 237] on button "Movimientos" at bounding box center [274, 240] width 57 height 20
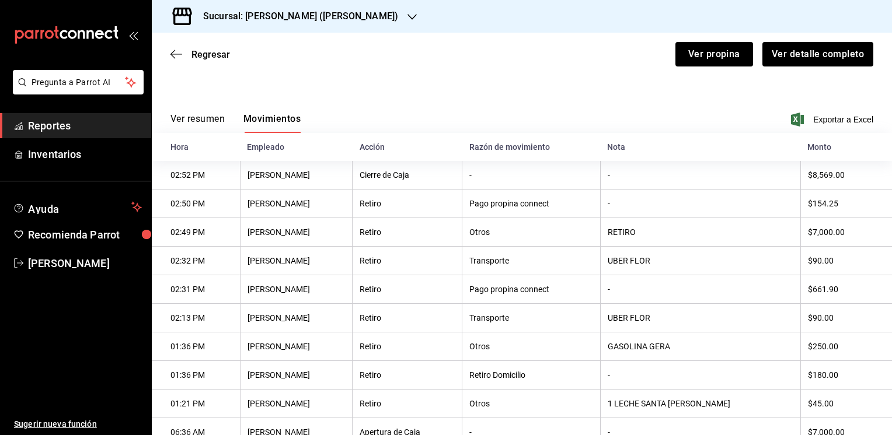
scroll to position [160, 0]
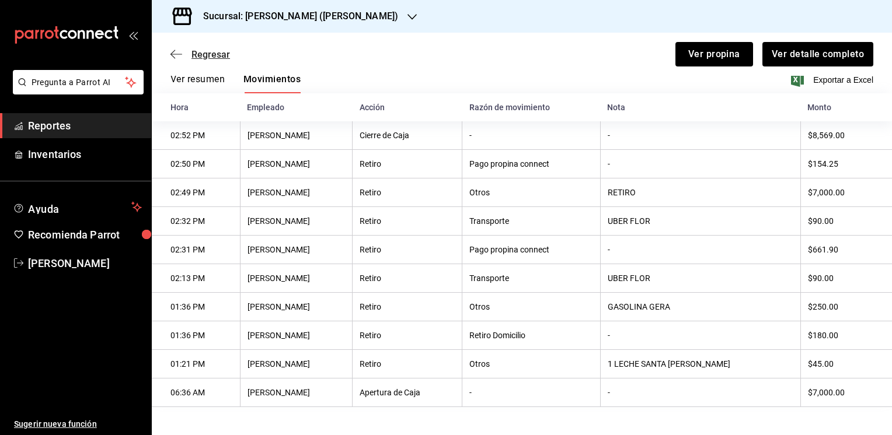
click at [210, 49] on span "Regresar" at bounding box center [210, 54] width 39 height 11
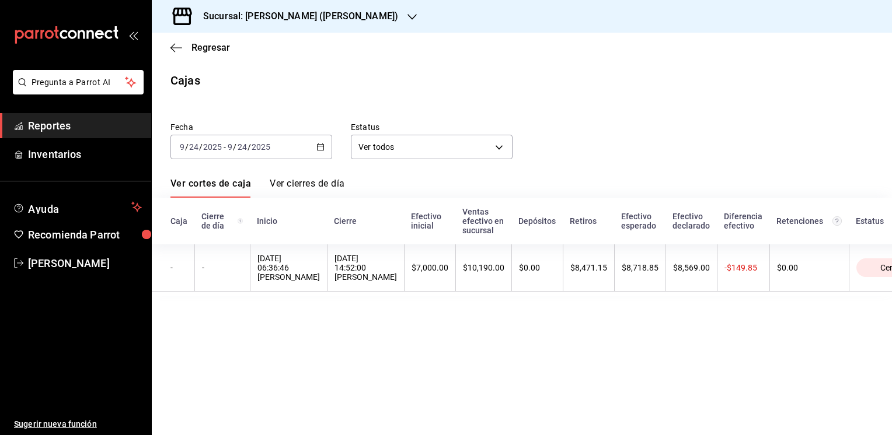
click at [407, 16] on icon "button" at bounding box center [411, 16] width 9 height 9
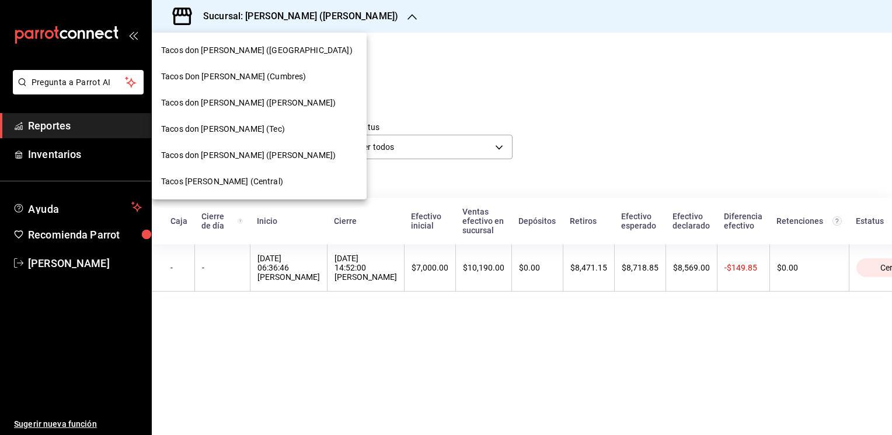
click at [205, 158] on span "Tacos don [PERSON_NAME] ([PERSON_NAME])" at bounding box center [248, 155] width 175 height 12
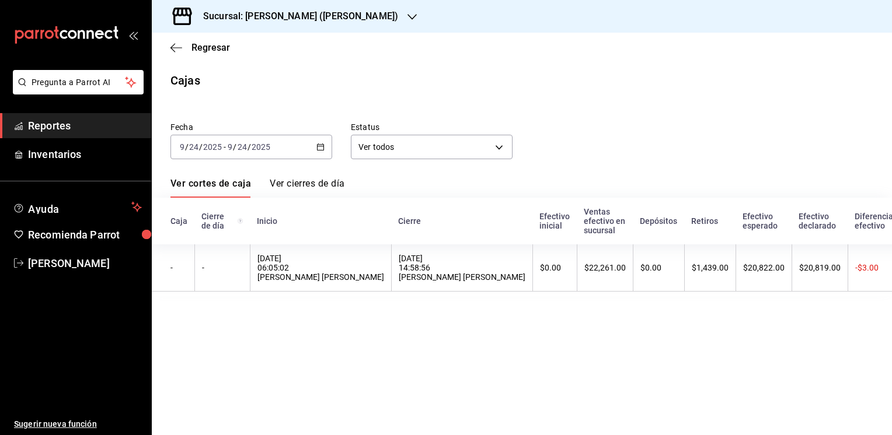
click at [383, 18] on div "Sucursal: [PERSON_NAME] ([PERSON_NAME])" at bounding box center [291, 16] width 260 height 33
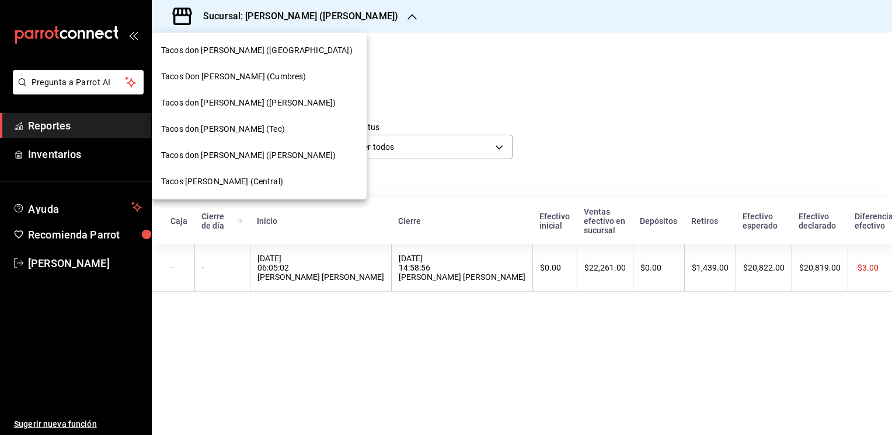
click at [252, 109] on span "Tacos don [PERSON_NAME] ([PERSON_NAME])" at bounding box center [248, 103] width 175 height 12
